Goal: Information Seeking & Learning: Check status

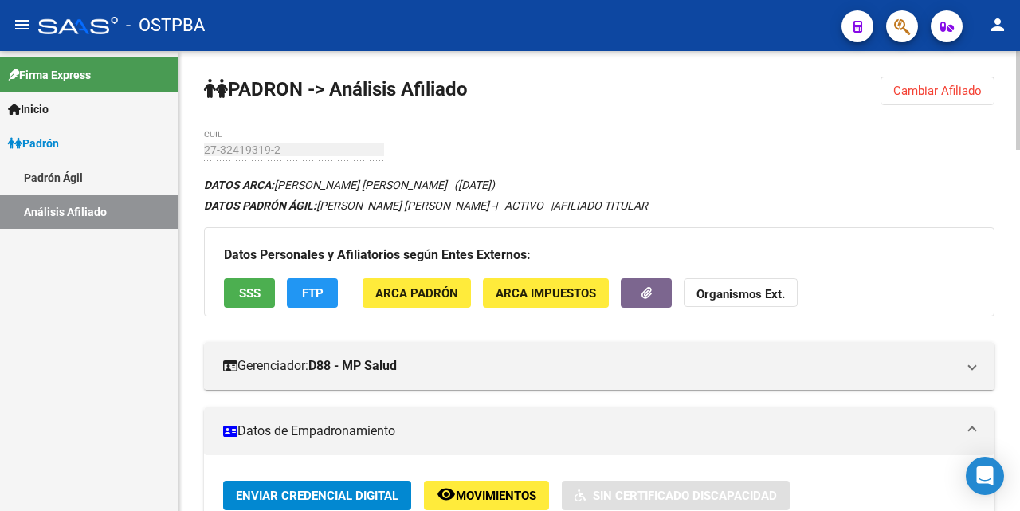
drag, startPoint x: 937, startPoint y: 92, endPoint x: 926, endPoint y: 87, distance: 12.1
click at [937, 92] on span "Cambiar Afiliado" at bounding box center [938, 91] width 88 height 14
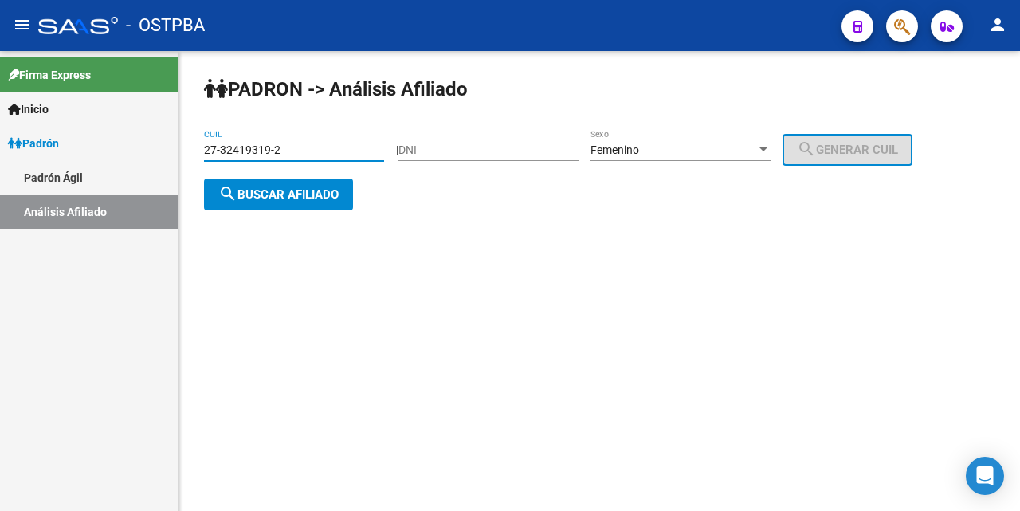
click at [353, 150] on input "27-32419319-2" at bounding box center [294, 150] width 180 height 14
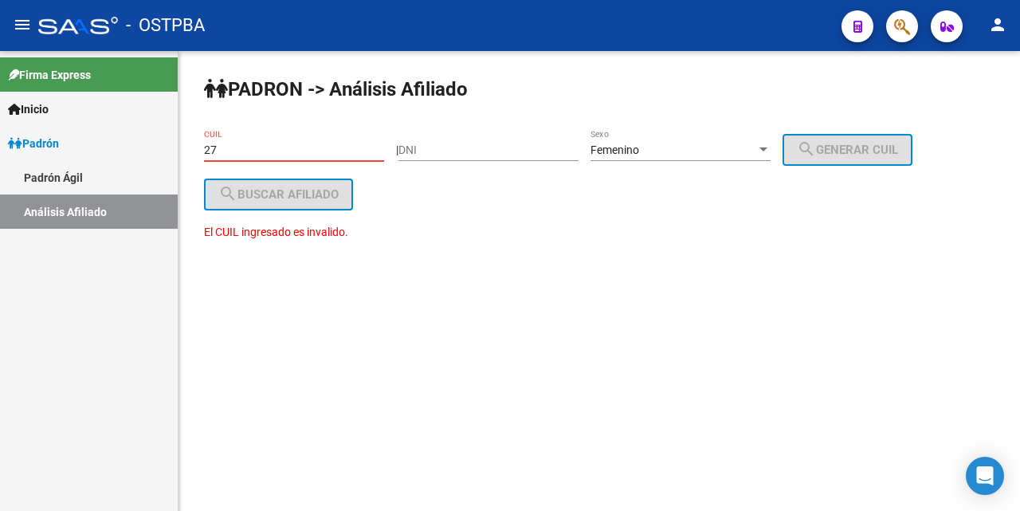
type input "2"
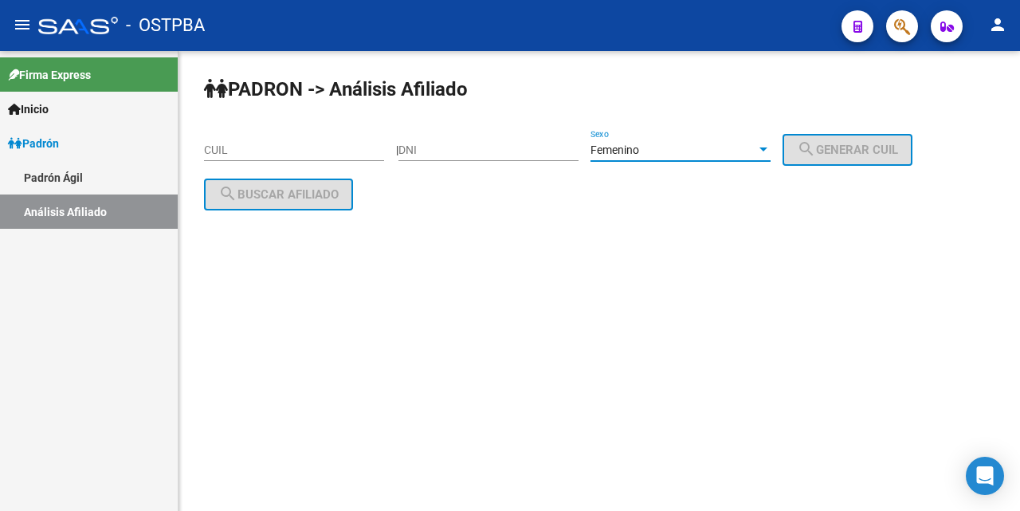
click at [768, 150] on div at bounding box center [764, 149] width 8 height 4
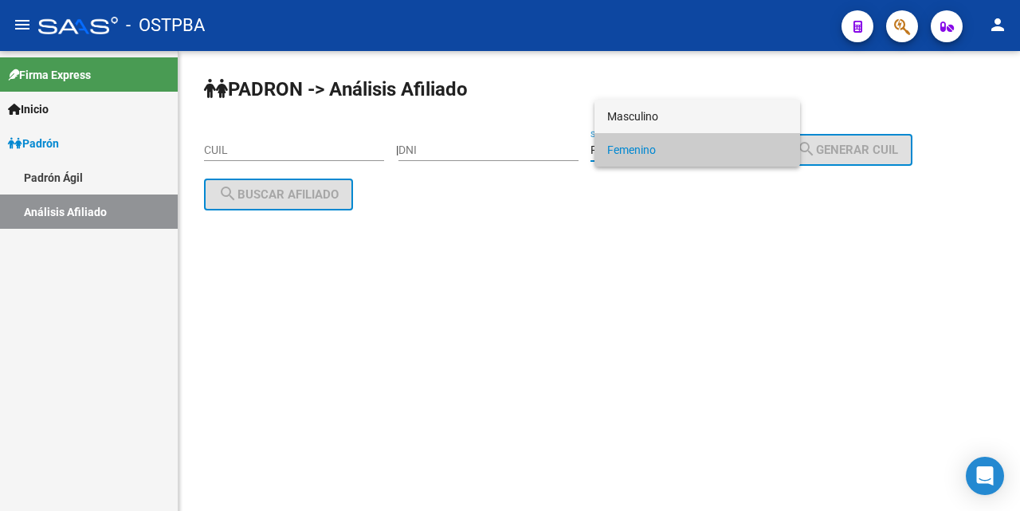
click at [703, 120] on span "Masculino" at bounding box center [697, 116] width 180 height 33
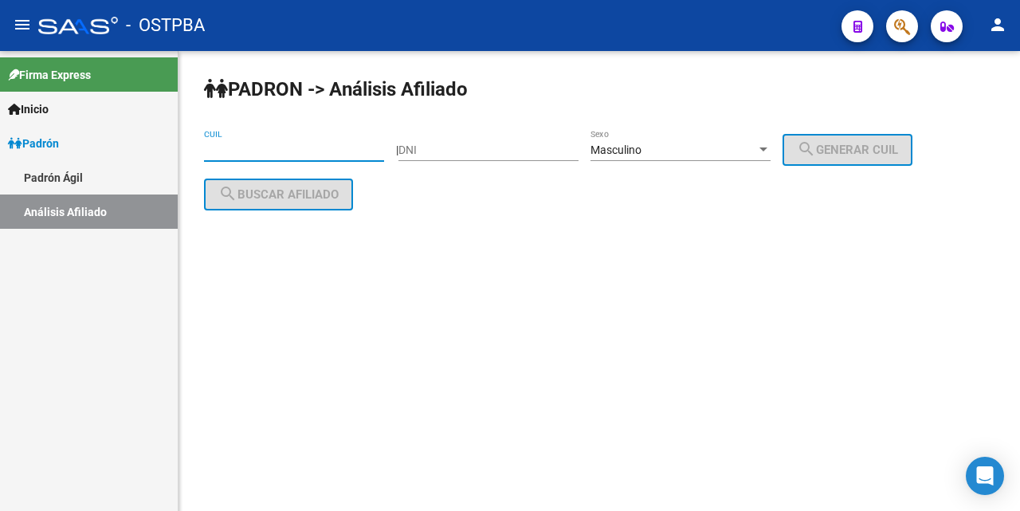
drag, startPoint x: 220, startPoint y: 145, endPoint x: 223, endPoint y: 154, distance: 9.3
click at [220, 150] on input "CUIL" at bounding box center [294, 150] width 180 height 14
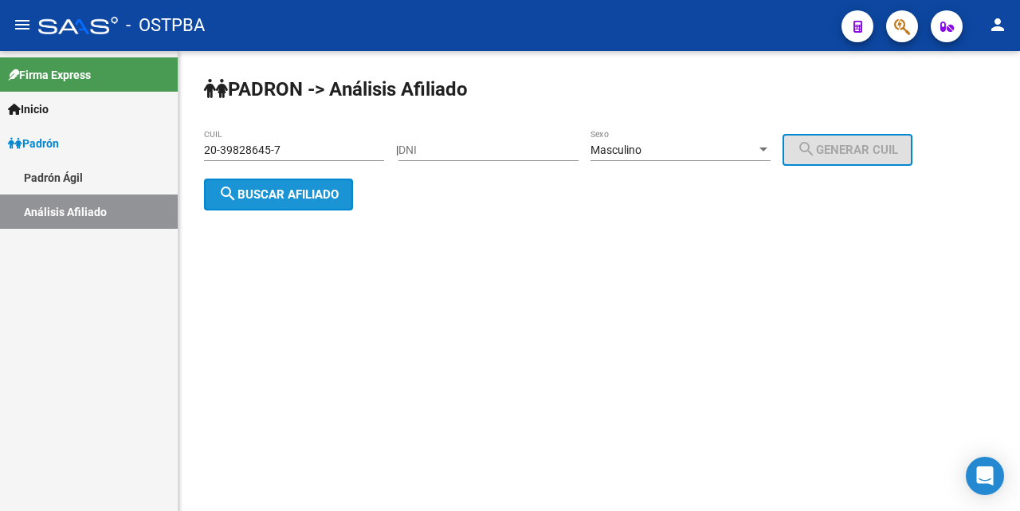
click at [285, 195] on span "search Buscar afiliado" at bounding box center [278, 194] width 120 height 14
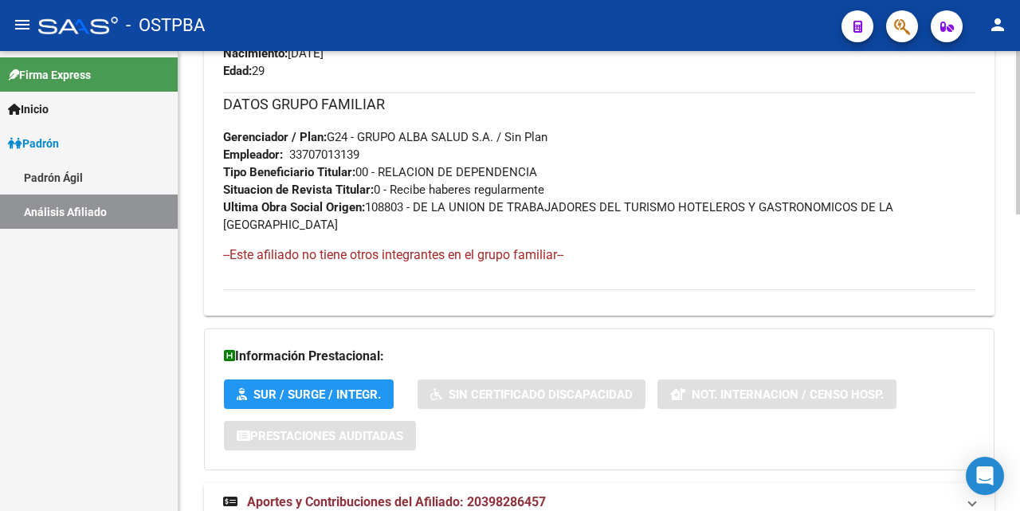
scroll to position [835, 0]
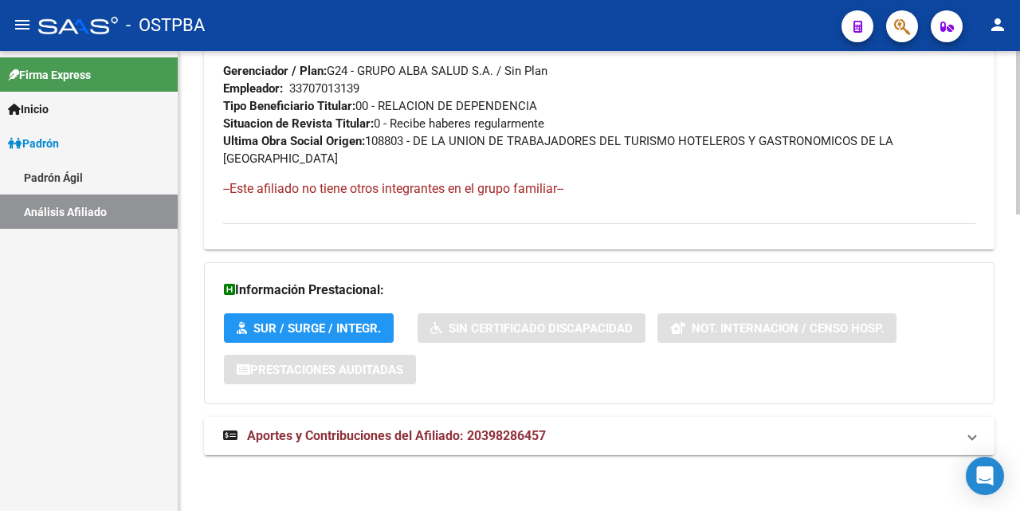
click at [419, 435] on span "Aportes y Contribuciones del Afiliado: 20398286457" at bounding box center [396, 435] width 299 height 15
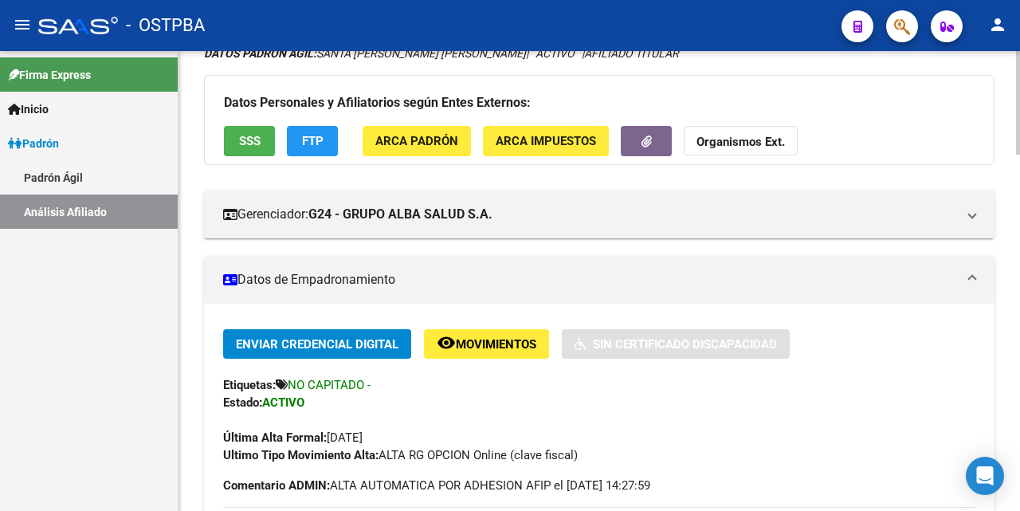
scroll to position [0, 0]
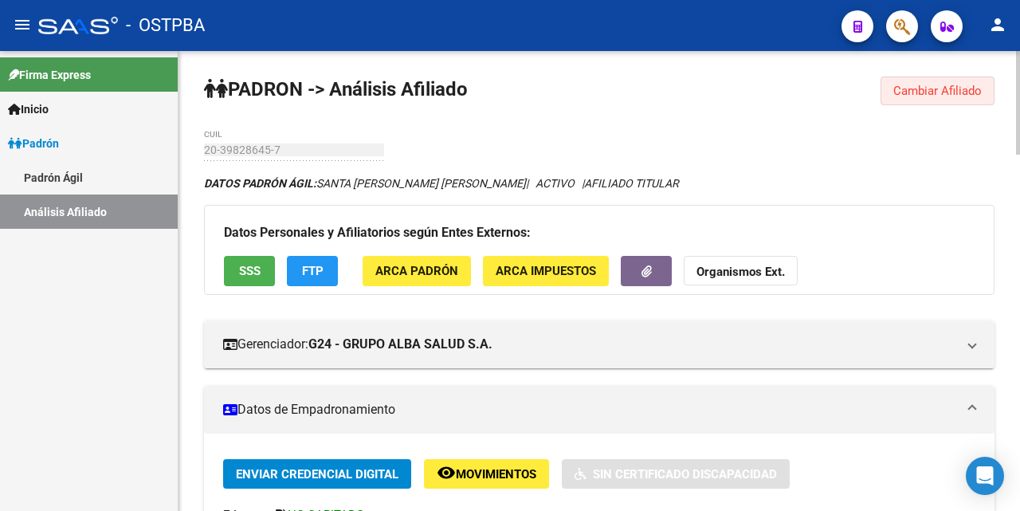
click at [927, 92] on span "Cambiar Afiliado" at bounding box center [938, 91] width 88 height 14
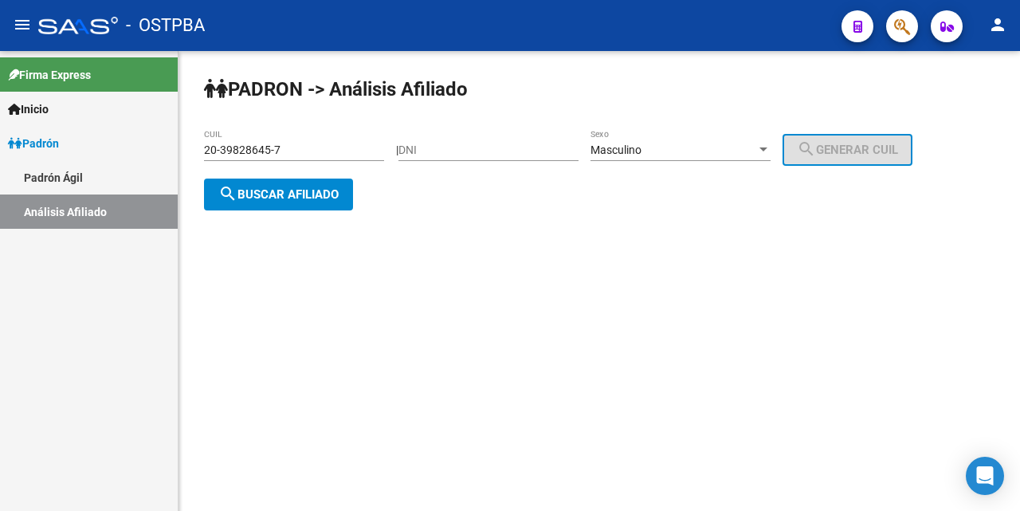
click at [320, 148] on input "20-39828645-7" at bounding box center [294, 150] width 180 height 14
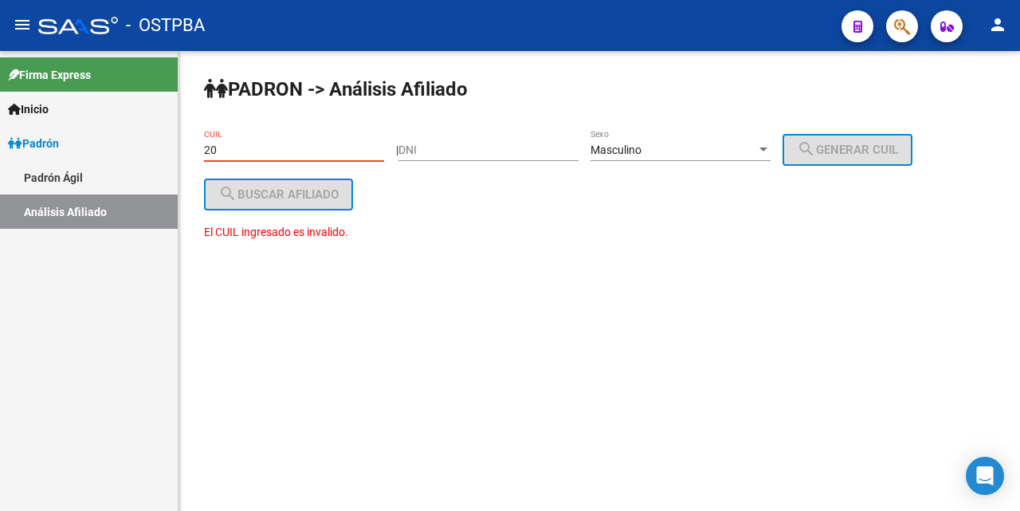
type input "2"
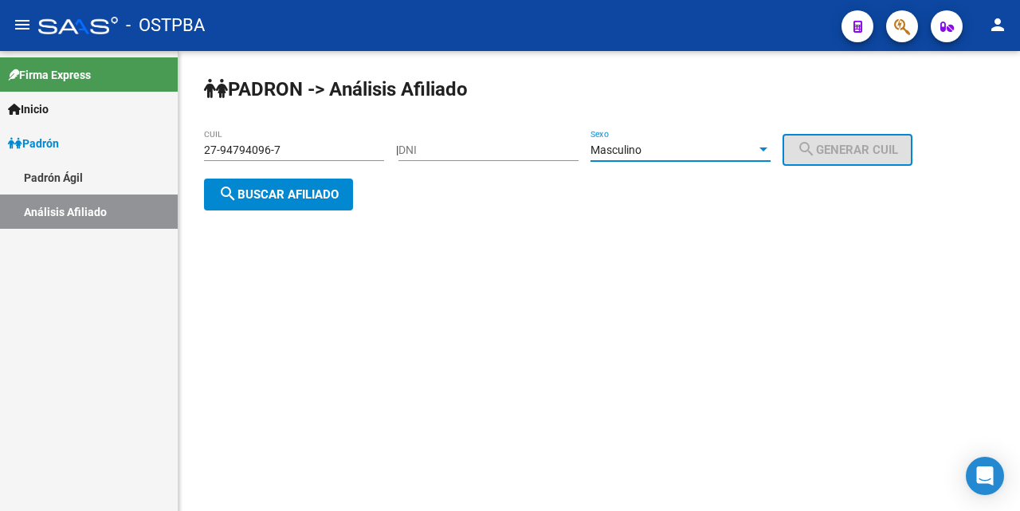
click at [768, 148] on div at bounding box center [764, 149] width 8 height 4
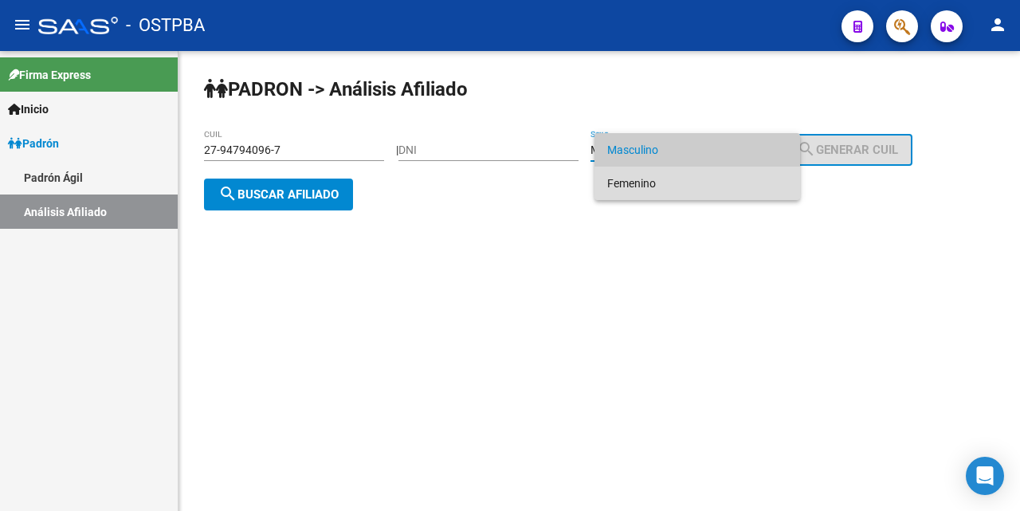
drag, startPoint x: 698, startPoint y: 181, endPoint x: 680, endPoint y: 180, distance: 17.6
click at [694, 181] on span "Femenino" at bounding box center [697, 183] width 180 height 33
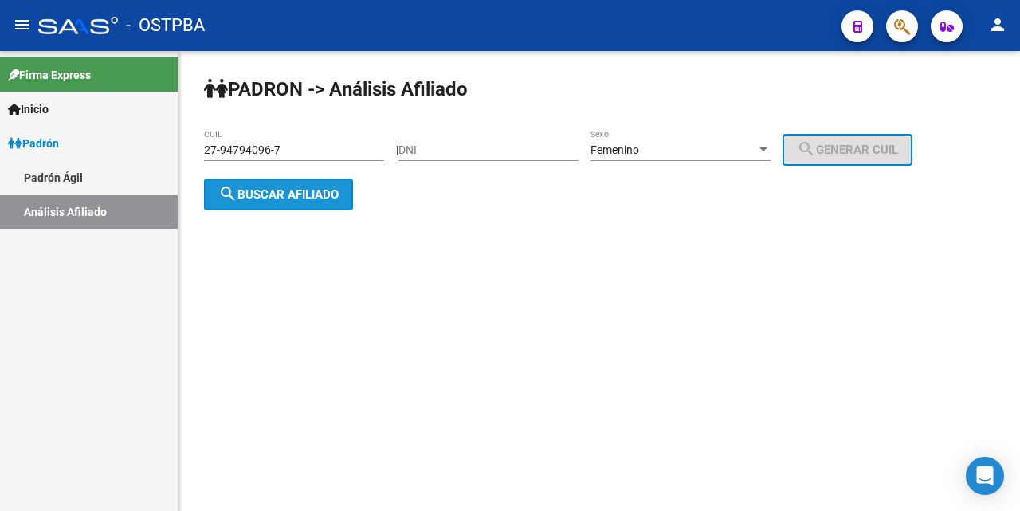
click at [280, 195] on span "search Buscar afiliado" at bounding box center [278, 194] width 120 height 14
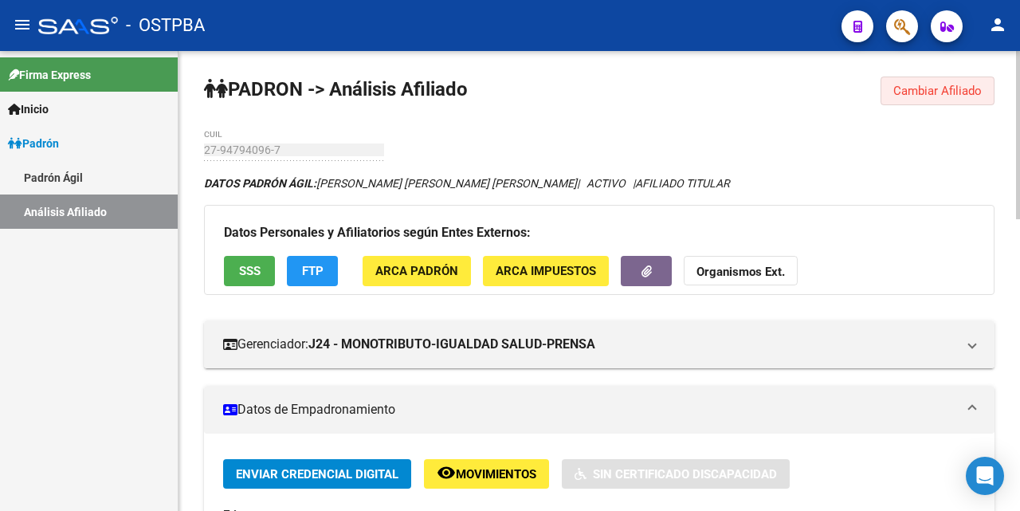
click at [919, 90] on span "Cambiar Afiliado" at bounding box center [938, 91] width 88 height 14
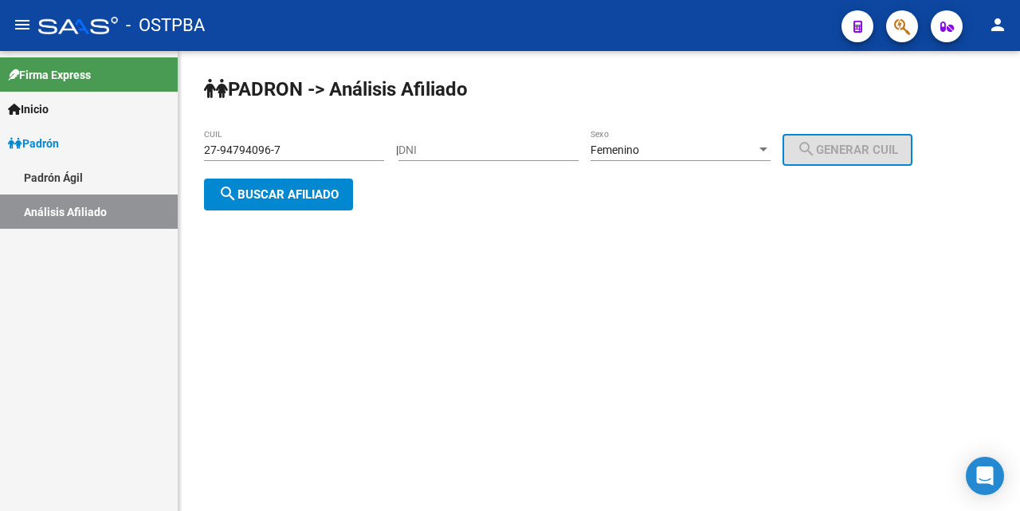
drag, startPoint x: 351, startPoint y: 158, endPoint x: 366, endPoint y: 119, distance: 41.9
click at [351, 147] on div "27-94794096-7 CUIL" at bounding box center [294, 145] width 180 height 32
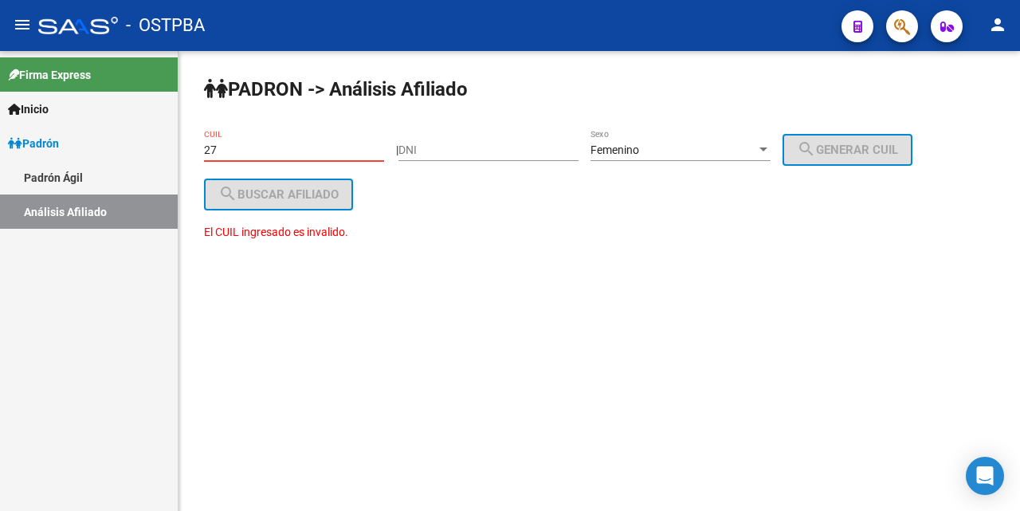
type input "2"
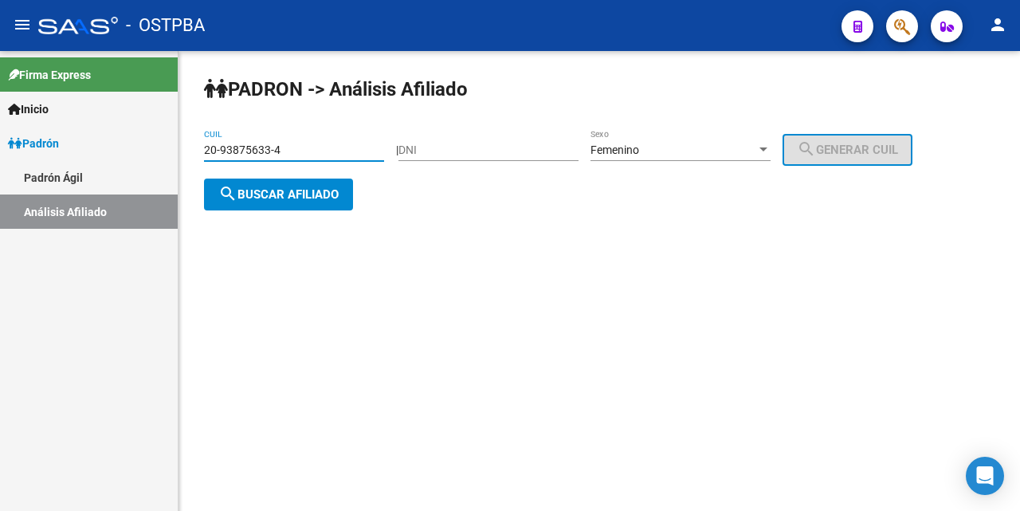
type input "20-93875633-4"
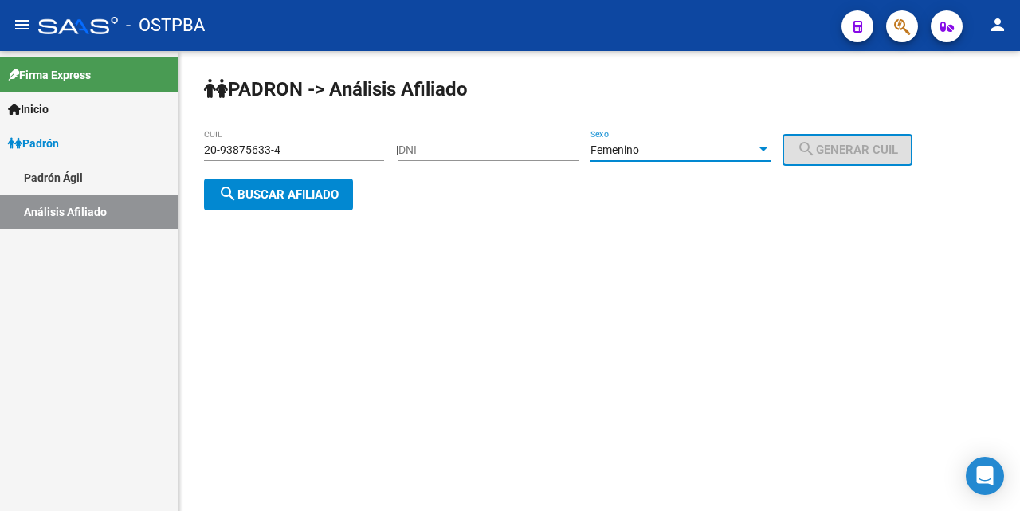
click at [768, 150] on div at bounding box center [764, 149] width 8 height 4
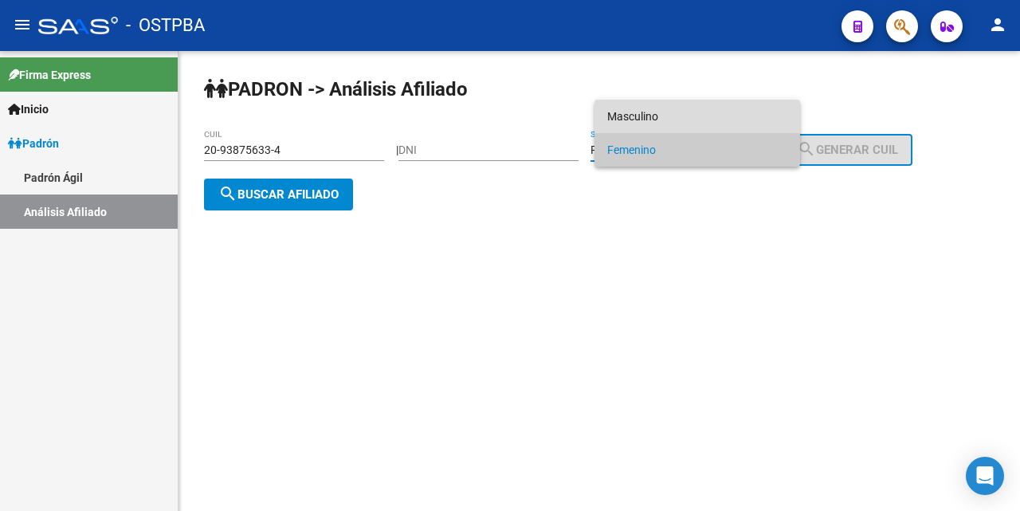
click at [695, 110] on span "Masculino" at bounding box center [697, 116] width 180 height 33
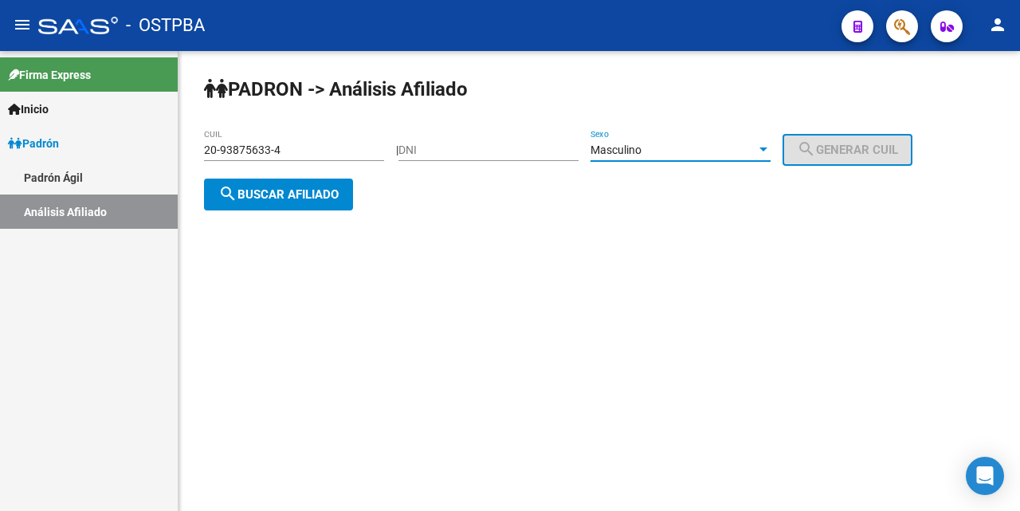
click at [339, 197] on span "search Buscar afiliado" at bounding box center [278, 194] width 120 height 14
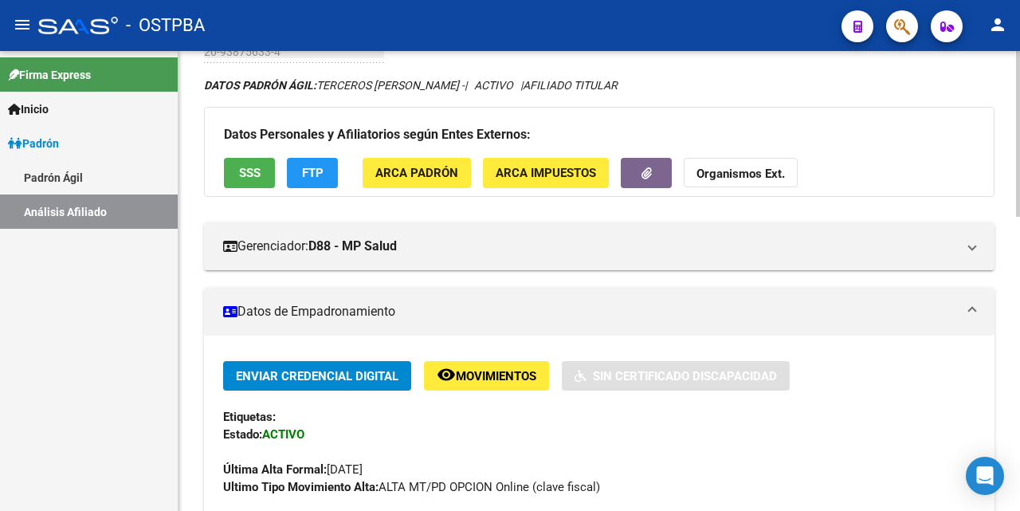
scroll to position [80, 0]
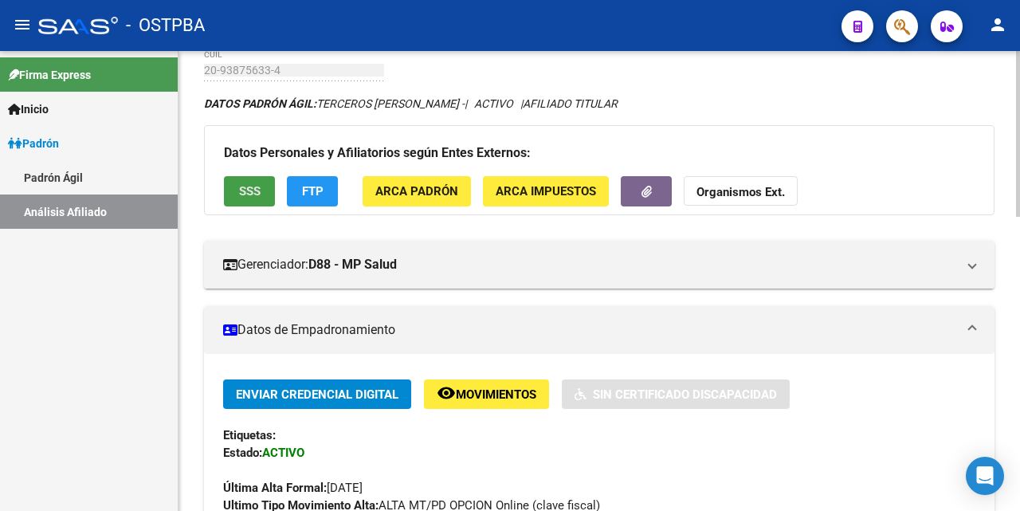
click at [239, 187] on span "SSS" at bounding box center [250, 192] width 22 height 14
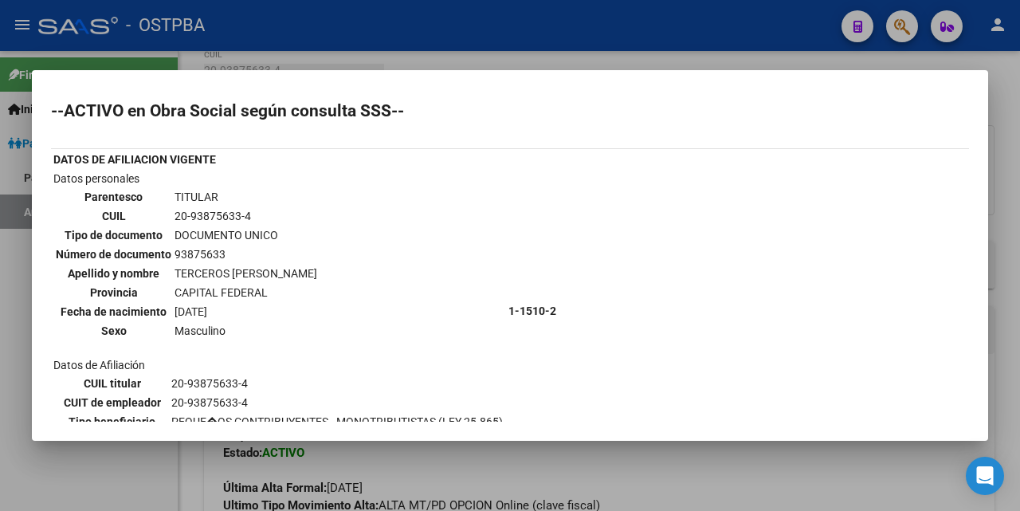
scroll to position [0, 0]
click at [441, 61] on div at bounding box center [510, 255] width 1020 height 511
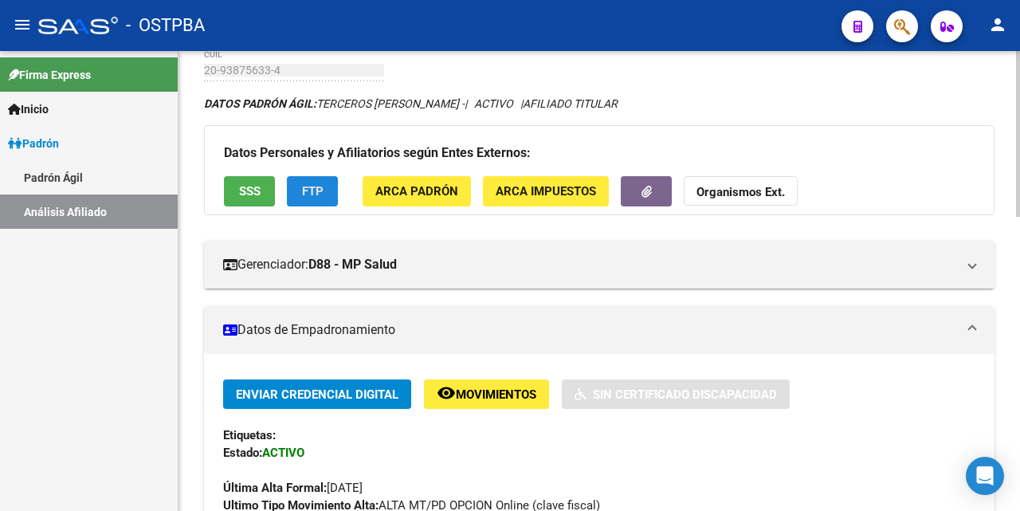
click at [313, 192] on span "FTP" at bounding box center [313, 192] width 22 height 14
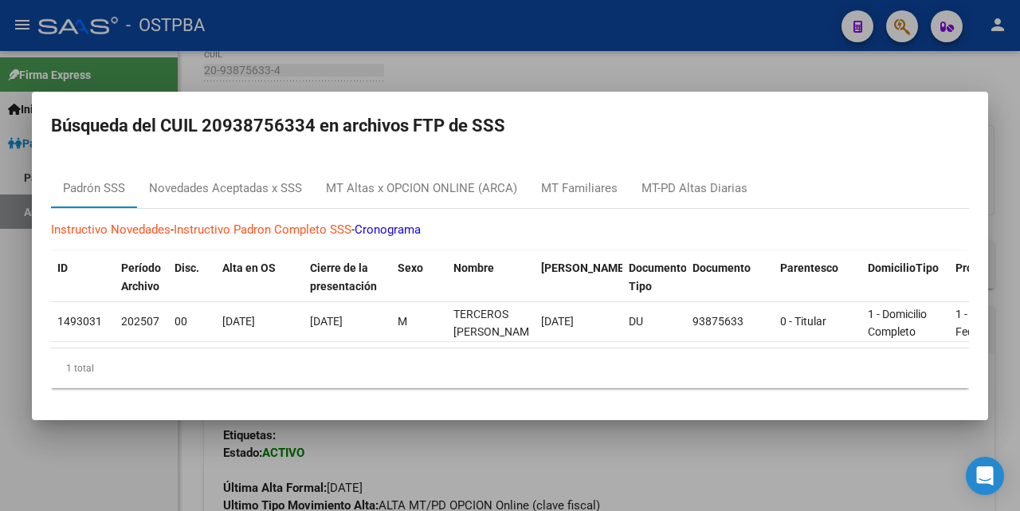
click at [599, 67] on div at bounding box center [510, 255] width 1020 height 511
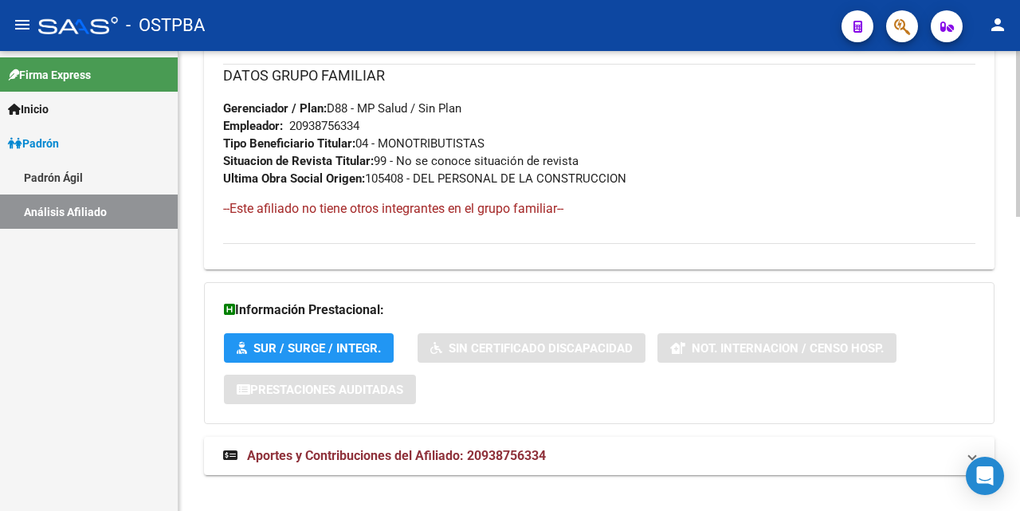
scroll to position [817, 0]
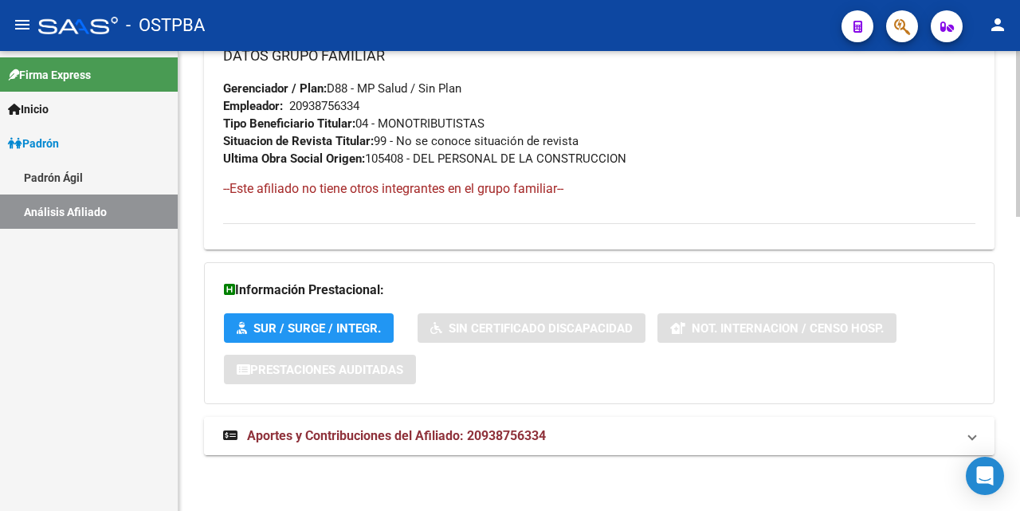
click at [396, 434] on span "Aportes y Contribuciones del Afiliado: 20938756334" at bounding box center [396, 435] width 299 height 15
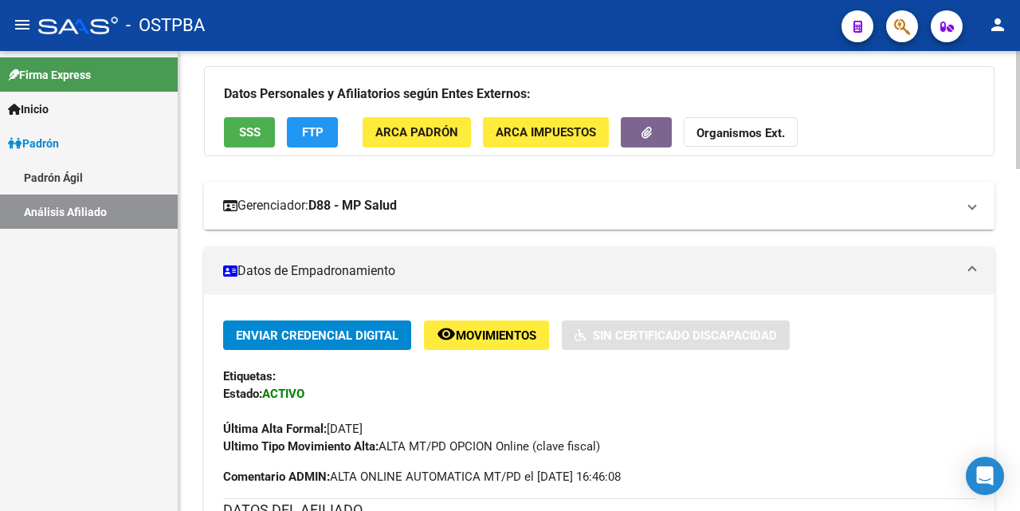
scroll to position [132, 0]
